Goal: Transaction & Acquisition: Register for event/course

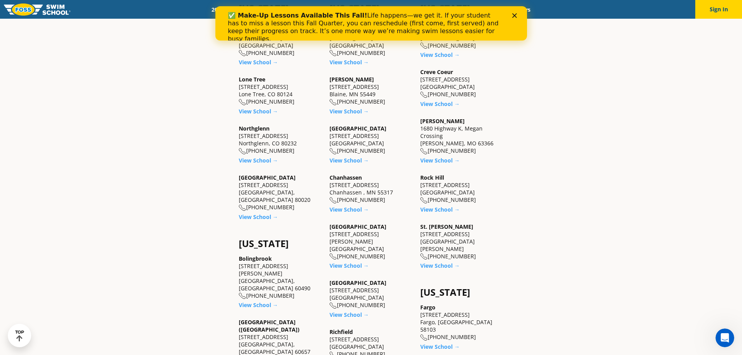
scroll to position [428, 0]
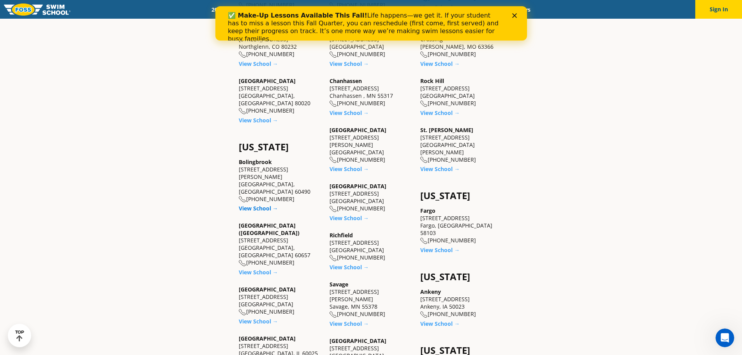
click at [260, 204] on link "View School →" at bounding box center [258, 207] width 39 height 7
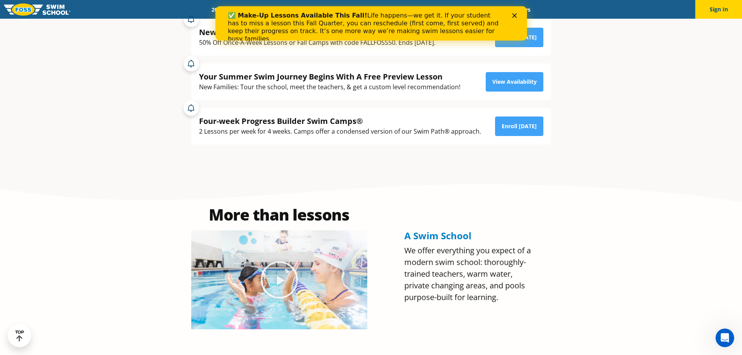
scroll to position [156, 0]
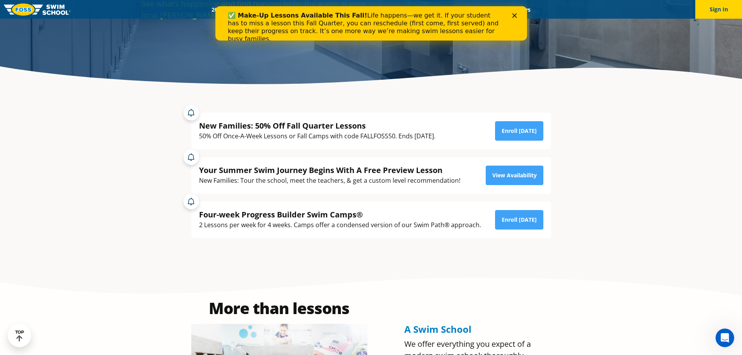
click at [380, 135] on div "50% Off Once-A-Week Lessons or Fall Camps with code FALLFOSS50. Ends September …" at bounding box center [317, 136] width 236 height 11
click at [380, 135] on div "50% Off Once-A-Week Lessons or Fall Camps with code FALLFOSS50. Ends [DATE]." at bounding box center [317, 136] width 236 height 11
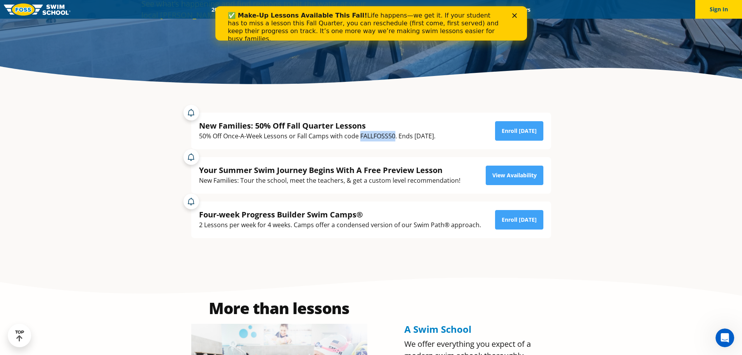
copy div "FALLFOSS50"
click at [528, 130] on link "Enroll [DATE]" at bounding box center [519, 130] width 48 height 19
